Goal: Information Seeking & Learning: Learn about a topic

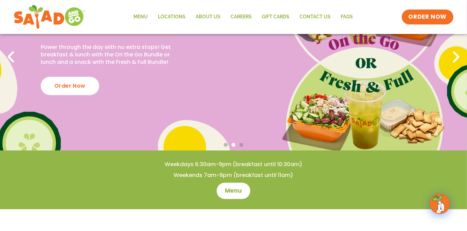
scroll to position [92, 0]
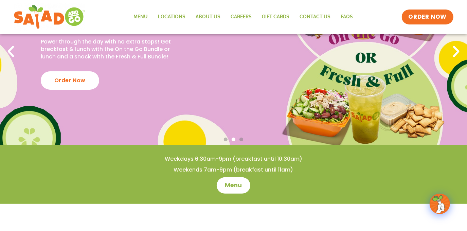
click at [355, 109] on div "New Meal Bundles! Power through the day with no extra stops! Get breakfast & lu…" at bounding box center [233, 51] width 467 height 187
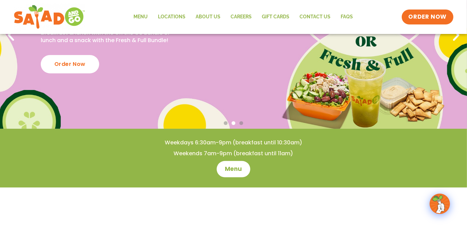
scroll to position [123, 0]
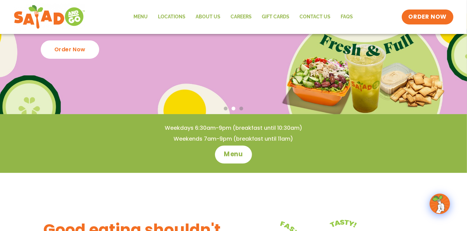
click at [225, 155] on span "Menu" at bounding box center [233, 154] width 19 height 9
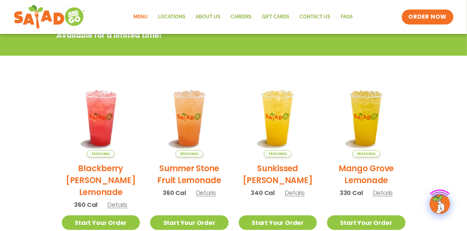
scroll to position [123, 0]
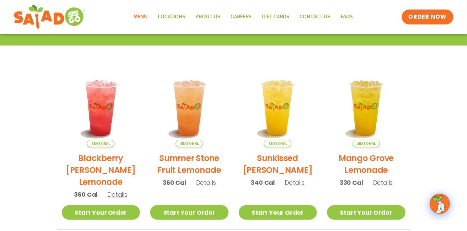
click at [124, 195] on span "Details" at bounding box center [117, 194] width 20 height 8
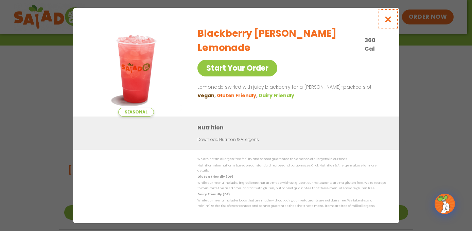
click at [391, 23] on icon "Close modal" at bounding box center [388, 19] width 8 height 7
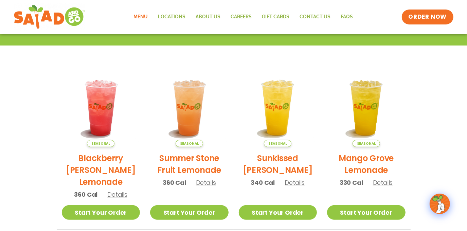
click at [200, 181] on span "Details" at bounding box center [206, 182] width 20 height 8
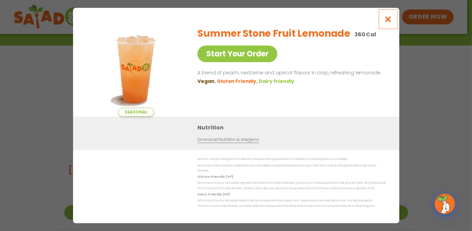
click at [386, 21] on icon "Close modal" at bounding box center [388, 19] width 8 height 7
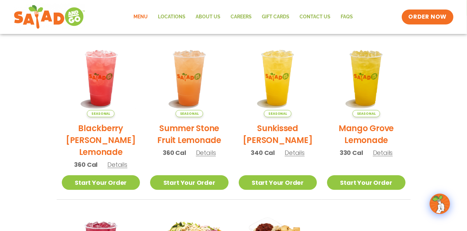
scroll to position [154, 0]
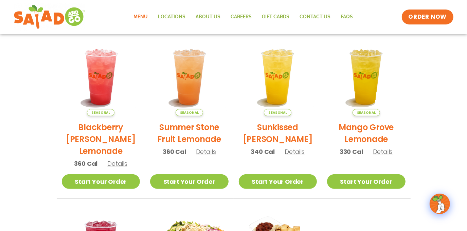
drag, startPoint x: 298, startPoint y: 151, endPoint x: 297, endPoint y: 156, distance: 5.1
click at [297, 155] on p "340 Cal Details" at bounding box center [278, 151] width 54 height 9
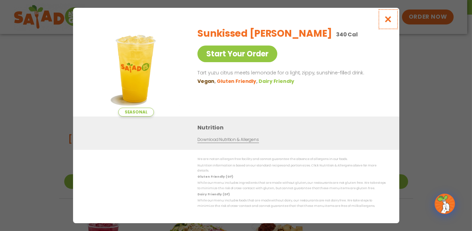
click at [385, 23] on icon "Close modal" at bounding box center [388, 19] width 8 height 7
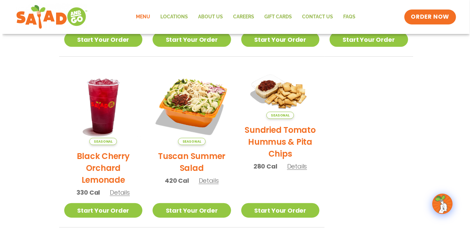
scroll to position [309, 0]
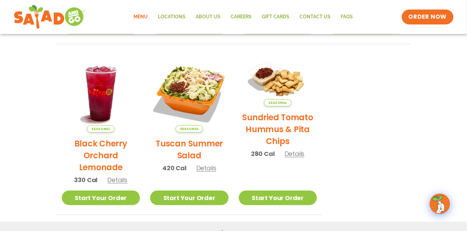
click at [122, 181] on span "Details" at bounding box center [117, 180] width 20 height 8
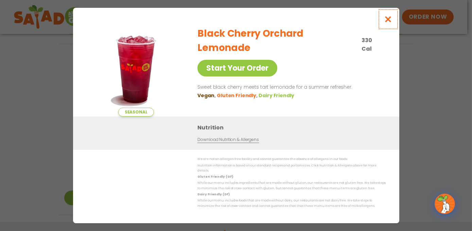
click at [390, 17] on button "Close modal" at bounding box center [388, 19] width 22 height 23
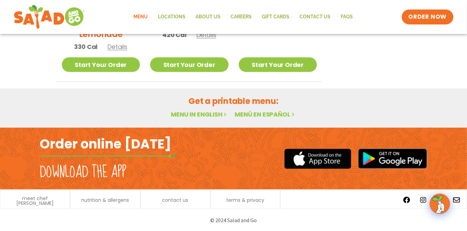
scroll to position [288, 0]
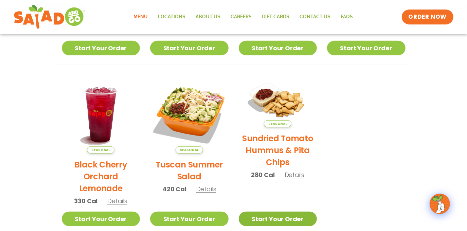
click at [273, 220] on link "Start Your Order" at bounding box center [278, 219] width 78 height 15
